Goal: Navigation & Orientation: Find specific page/section

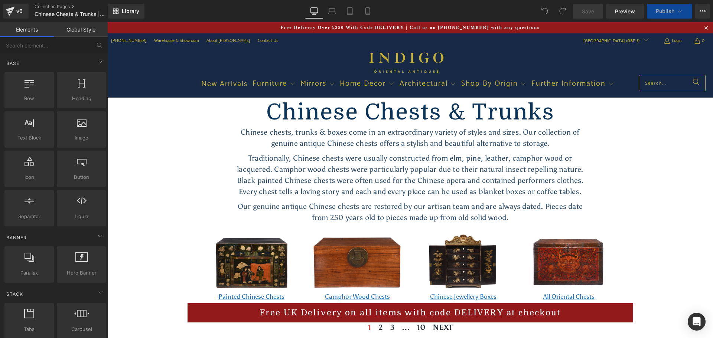
click at [367, 190] on p "Every chest tells a loving story and each and every piece can be used as blanke…" at bounding box center [410, 191] width 360 height 11
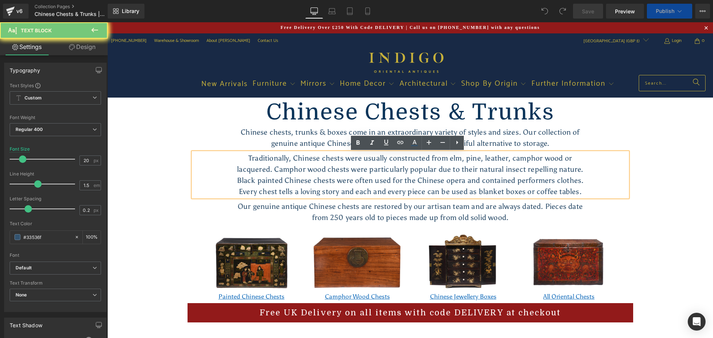
click at [367, 190] on p "Every chest tells a loving story and each and every piece can be used as blanke…" at bounding box center [410, 191] width 360 height 11
click at [201, 128] on div "Chinese chests, trunks & boxes come in an extraordinary variety of styles and s…" at bounding box center [410, 138] width 434 height 22
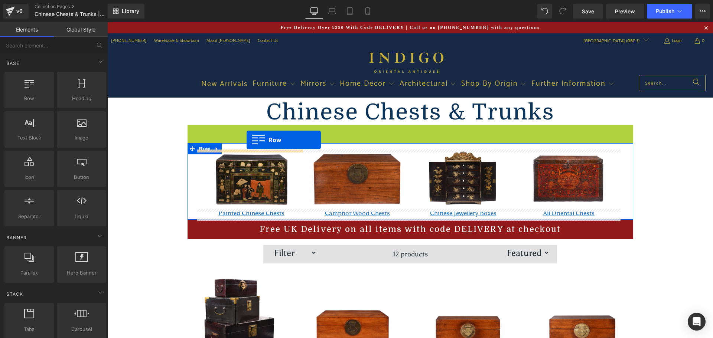
drag, startPoint x: 202, startPoint y: 130, endPoint x: 246, endPoint y: 140, distance: 45.2
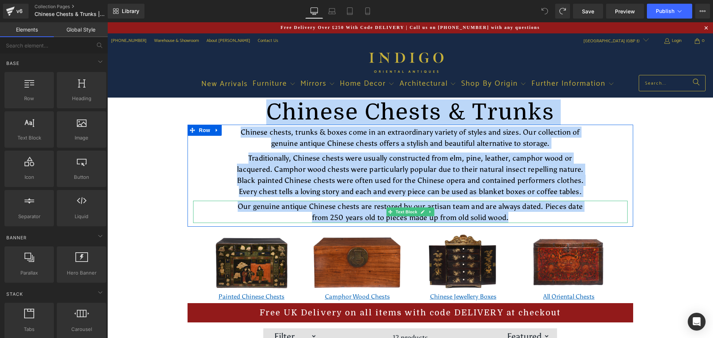
drag, startPoint x: 167, startPoint y: 119, endPoint x: 533, endPoint y: 220, distance: 379.5
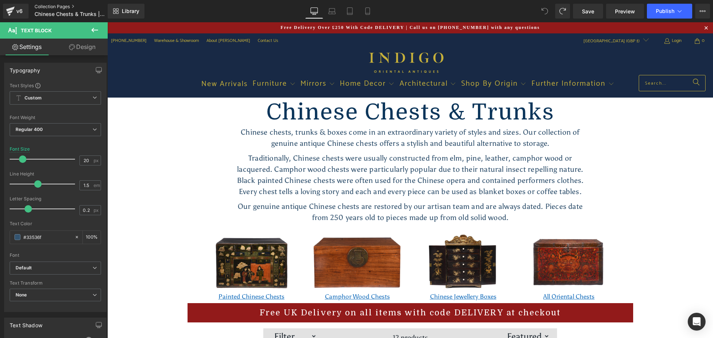
click at [71, 7] on link "Collection Pages" at bounding box center [77, 7] width 85 height 6
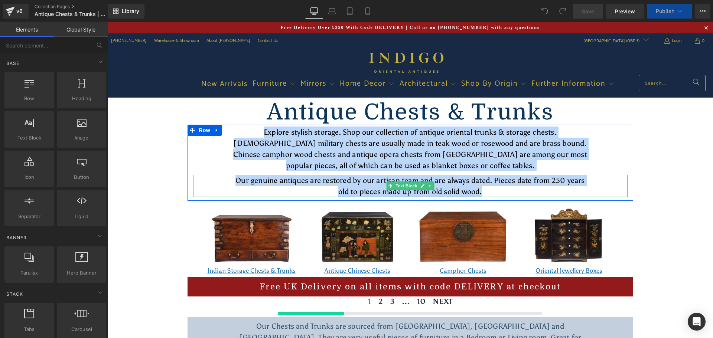
drag, startPoint x: 166, startPoint y: 133, endPoint x: 494, endPoint y: 192, distance: 333.4
click at [494, 192] on div "Antique Chests & Trunks Heading Explore stylish storage. Shop our collection of…" at bounding box center [409, 295] width 605 height 394
copy div "Explore stylish storage. Shop our collection of antique oriental trunks & stora…"
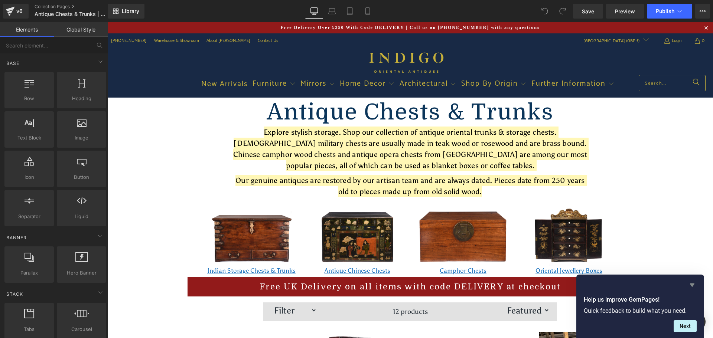
click at [693, 285] on icon "Hide survey" at bounding box center [692, 285] width 4 height 3
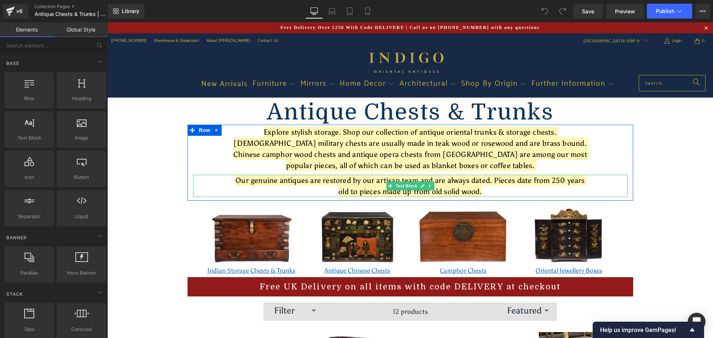
copy div "Explore stylish storage. Shop our collection of antique oriental trunks & stora…"
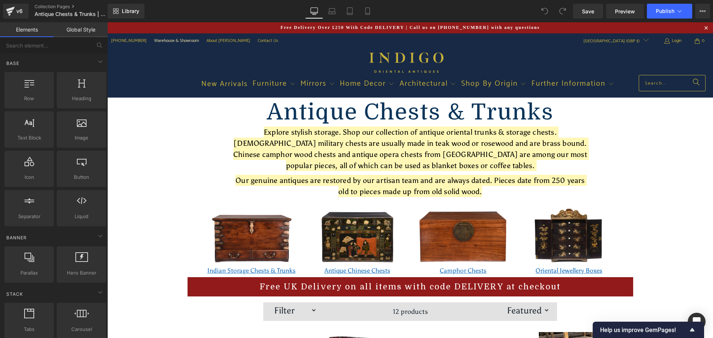
copy div "Explore stylish storage. Shop our collection of antique oriental trunks & stora…"
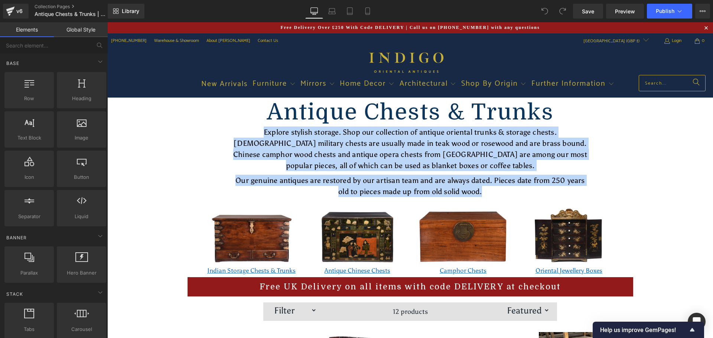
click at [246, 137] on p "Explore stylish storage. Shop our collection of antique oriental trunks & stora…" at bounding box center [410, 149] width 360 height 45
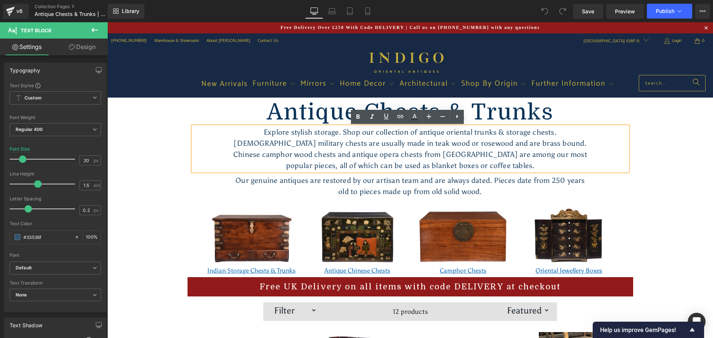
click at [206, 115] on h1 "Antique Chests & Trunks" at bounding box center [409, 112] width 445 height 18
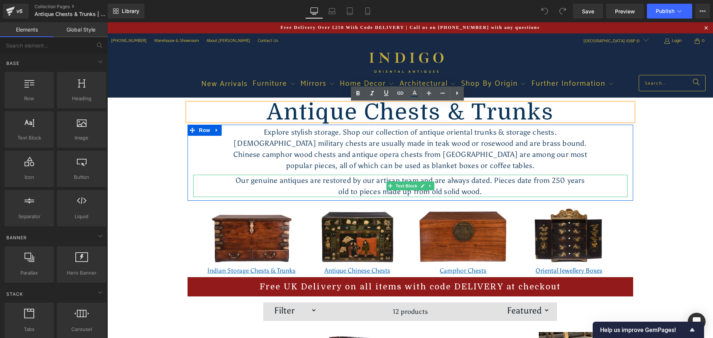
drag, startPoint x: 169, startPoint y: 135, endPoint x: 480, endPoint y: 184, distance: 314.1
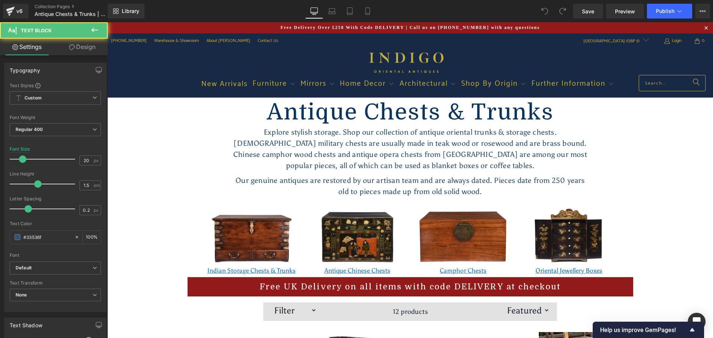
drag, startPoint x: 536, startPoint y: 187, endPoint x: 156, endPoint y: 129, distance: 384.9
click at [204, 125] on div "Explore stylish storage. Shop our collection of antique oriental trunks & stora…" at bounding box center [409, 161] width 445 height 72
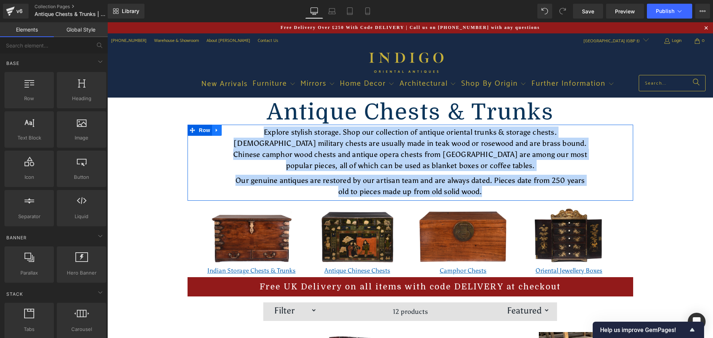
drag, startPoint x: 546, startPoint y: 192, endPoint x: 215, endPoint y: 125, distance: 337.7
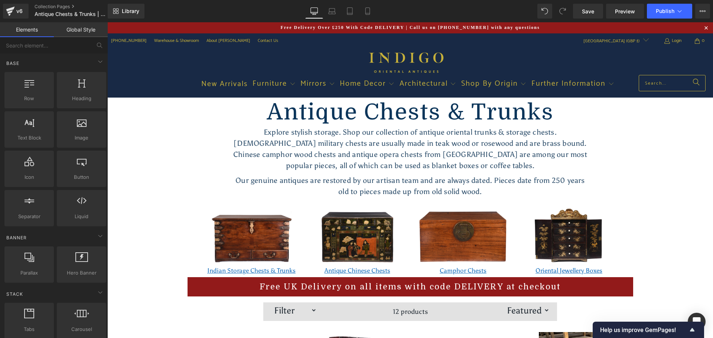
click at [220, 118] on h1 "Antique Chests & Trunks" at bounding box center [409, 112] width 445 height 18
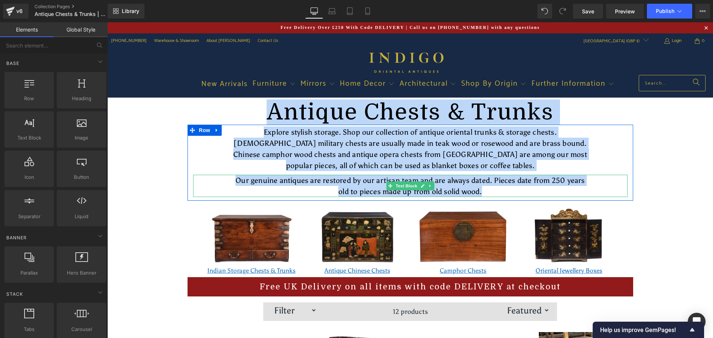
drag, startPoint x: 185, startPoint y: 102, endPoint x: 482, endPoint y: 195, distance: 311.0
copy div "Antique Chests & Trunks Heading Explore stylish storage. Shop our collection of…"
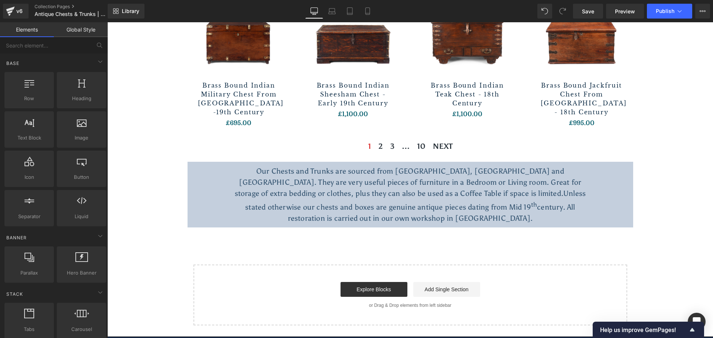
scroll to position [1160, 0]
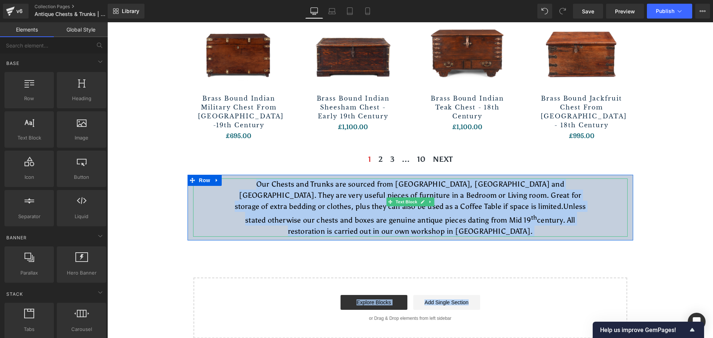
drag, startPoint x: 562, startPoint y: 222, endPoint x: 219, endPoint y: 176, distance: 346.0
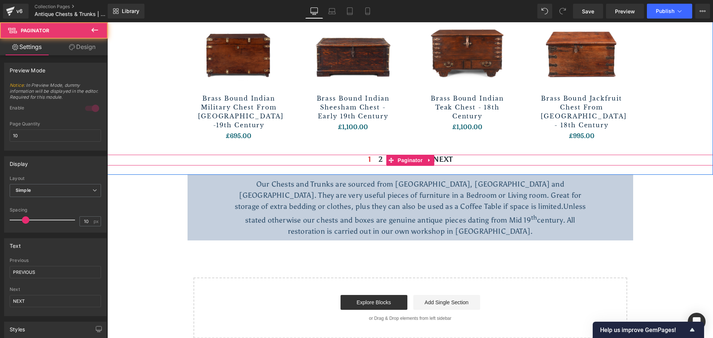
click at [218, 155] on div "1 2 3 ... 10 NEXT" at bounding box center [409, 160] width 605 height 11
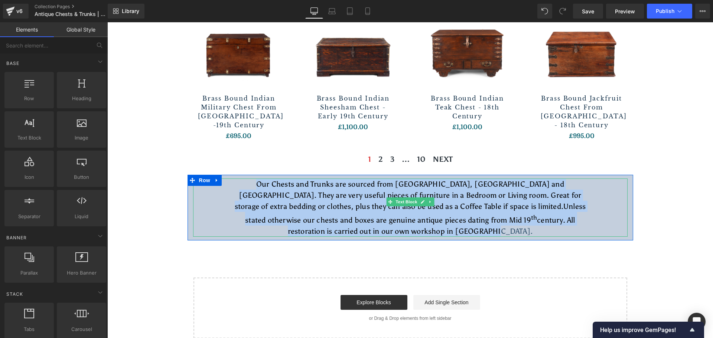
drag, startPoint x: 158, startPoint y: 170, endPoint x: 586, endPoint y: 211, distance: 430.4
copy p "Our Chests and Trunks are sourced from India, China and Tibet. They are very us…"
